Goal: Information Seeking & Learning: Find specific fact

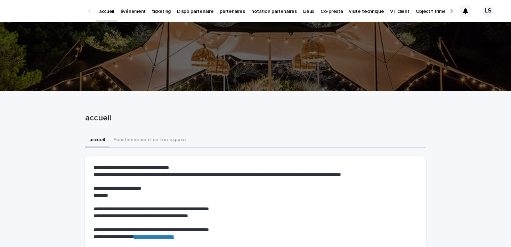
click at [154, 12] on p "ticketing" at bounding box center [161, 7] width 19 height 15
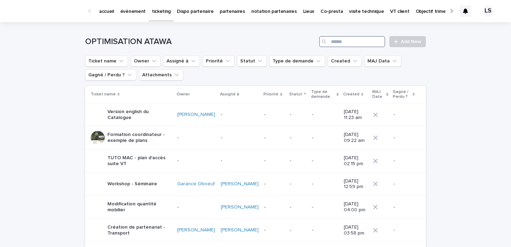
click at [370, 43] on input "Search" at bounding box center [352, 41] width 66 height 11
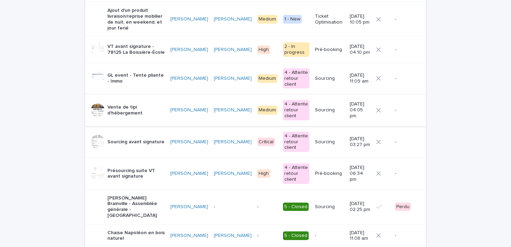
scroll to position [199, 0]
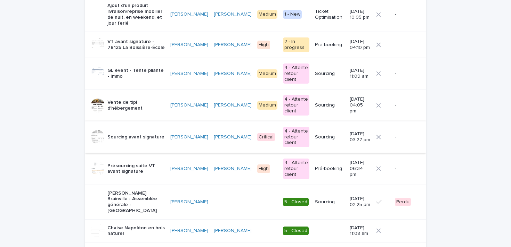
type input "***"
click at [147, 132] on div "Sourcing avant signature" at bounding box center [135, 137] width 57 height 11
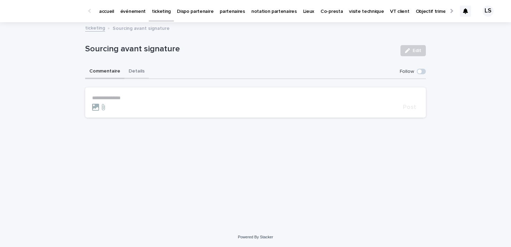
click at [137, 72] on button "Details" at bounding box center [136, 72] width 24 height 15
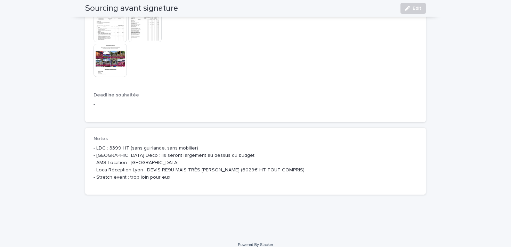
scroll to position [343, 0]
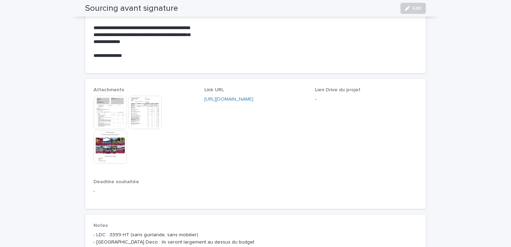
click at [113, 146] on img at bounding box center [109, 147] width 33 height 33
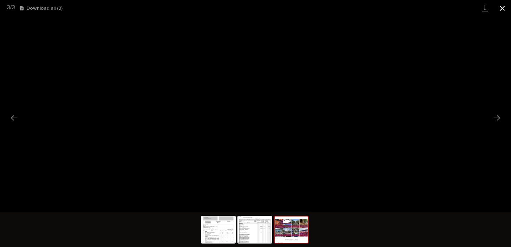
click at [502, 7] on button "Close gallery" at bounding box center [501, 8] width 17 height 16
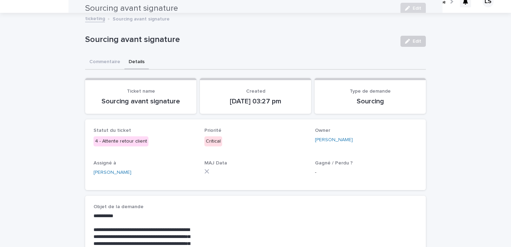
scroll to position [0, 0]
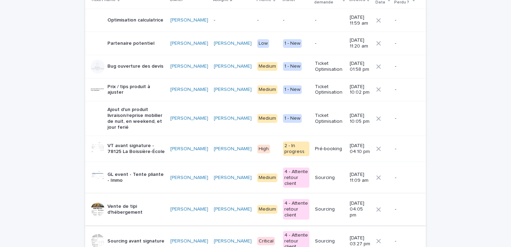
scroll to position [92, 0]
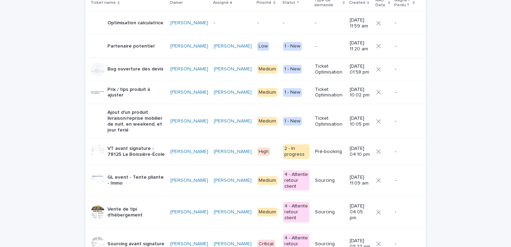
click at [153, 154] on p "VT avant signature - 78125 La Boissière-École" at bounding box center [135, 152] width 57 height 12
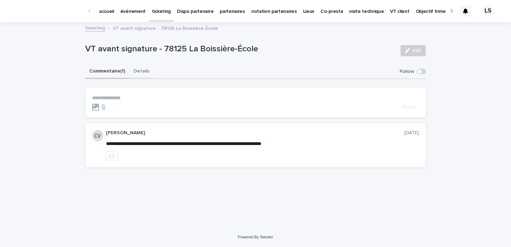
click at [137, 73] on button "Details" at bounding box center [141, 72] width 24 height 15
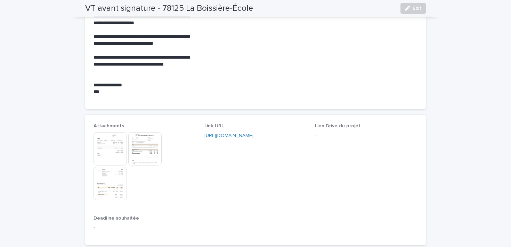
scroll to position [329, 0]
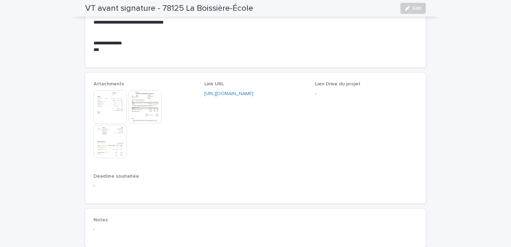
click at [119, 109] on img at bounding box center [109, 106] width 33 height 33
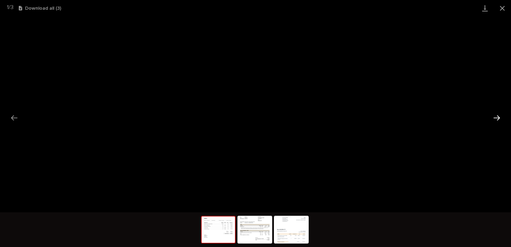
click at [498, 113] on button "Next slide" at bounding box center [496, 118] width 15 height 14
click at [499, 120] on button "Next slide" at bounding box center [496, 118] width 15 height 14
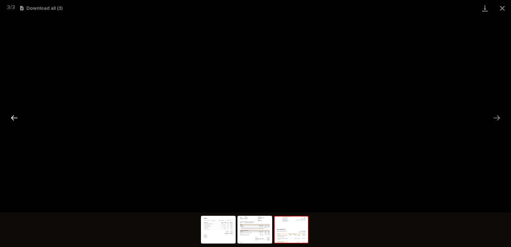
click at [18, 117] on button "Previous slide" at bounding box center [14, 118] width 15 height 14
click at [500, 10] on button "Close gallery" at bounding box center [501, 8] width 17 height 16
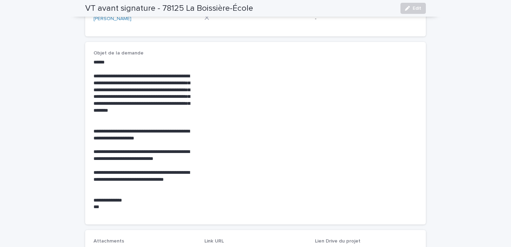
scroll to position [177, 0]
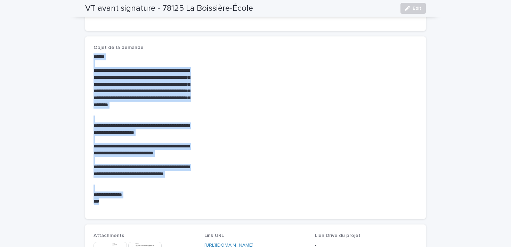
drag, startPoint x: 94, startPoint y: 56, endPoint x: 120, endPoint y: 201, distance: 147.6
click at [121, 203] on div "**********" at bounding box center [144, 130] width 103 height 152
copy div "**********"
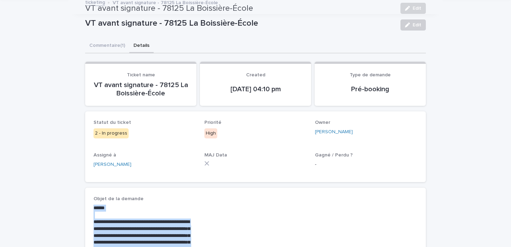
scroll to position [0, 0]
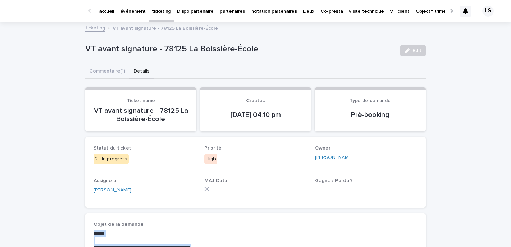
click at [96, 26] on link "ticketing" at bounding box center [95, 28] width 20 height 8
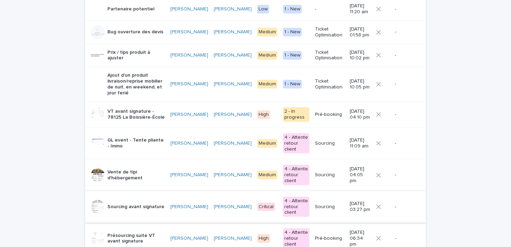
scroll to position [131, 0]
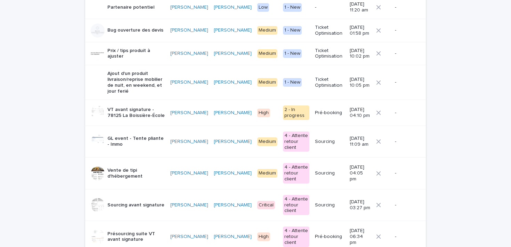
click at [155, 231] on p "Présourcing suite VT avant signature" at bounding box center [135, 237] width 57 height 12
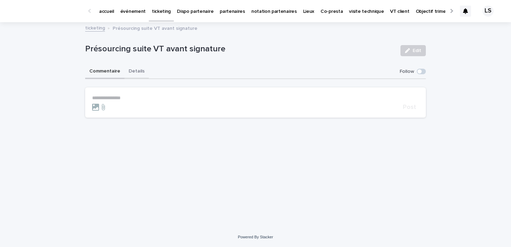
click at [135, 71] on button "Details" at bounding box center [136, 72] width 24 height 15
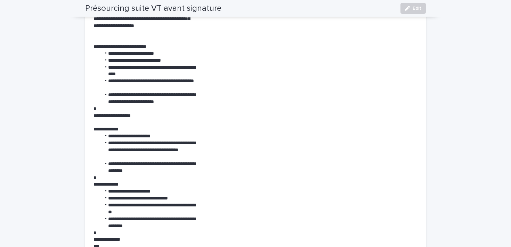
scroll to position [398, 0]
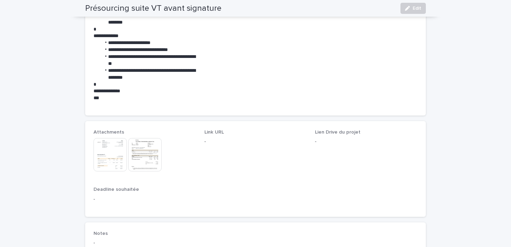
click at [116, 154] on img at bounding box center [109, 154] width 33 height 33
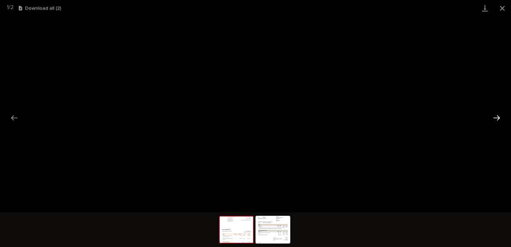
click at [499, 116] on button "Next slide" at bounding box center [496, 118] width 15 height 14
click at [505, 10] on button "Close gallery" at bounding box center [501, 8] width 17 height 16
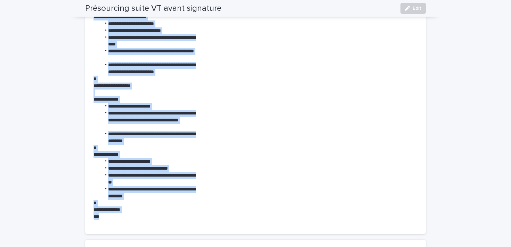
scroll to position [280, 0]
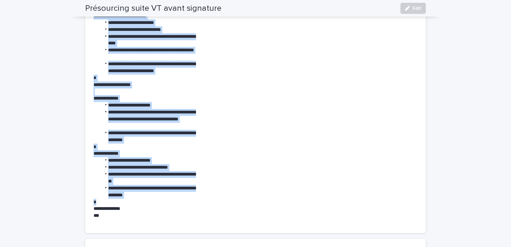
drag, startPoint x: 93, startPoint y: 52, endPoint x: 160, endPoint y: 200, distance: 162.4
click at [160, 200] on div "**********" at bounding box center [255, 83] width 341 height 300
copy div "**********"
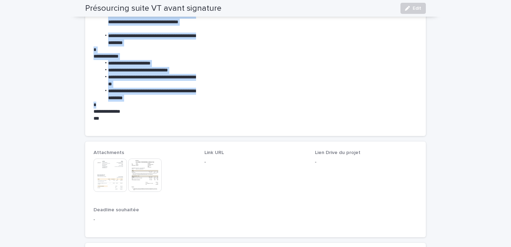
scroll to position [433, 0]
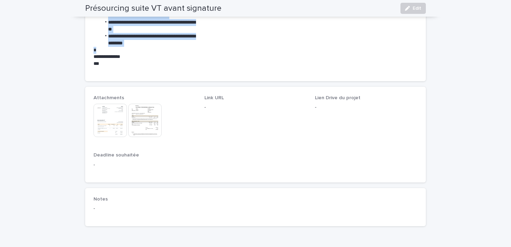
click at [117, 114] on img at bounding box center [109, 120] width 33 height 33
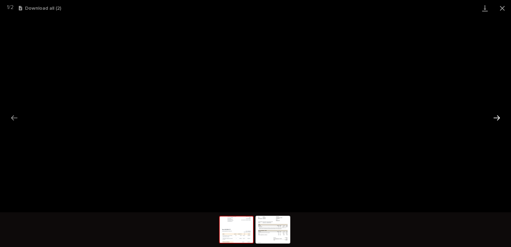
click at [497, 118] on button "Next slide" at bounding box center [496, 118] width 15 height 14
